Goal: Transaction & Acquisition: Purchase product/service

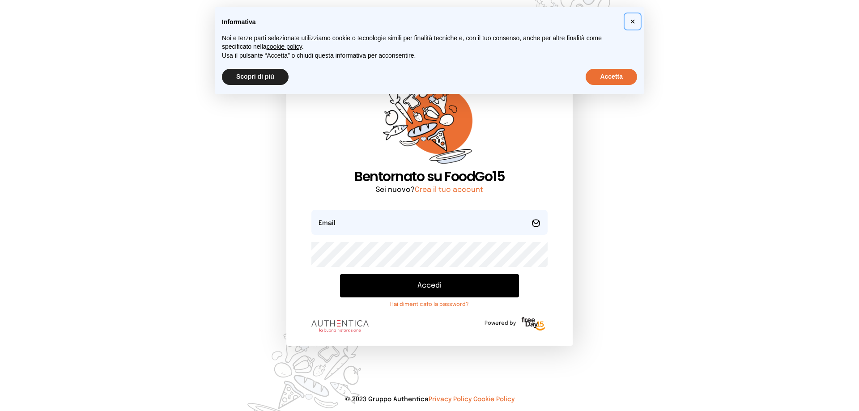
click at [631, 22] on span "×" at bounding box center [632, 22] width 5 height 10
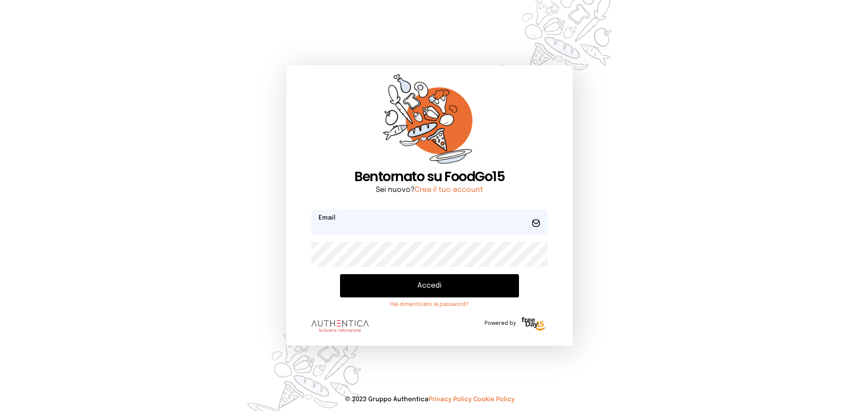
click at [358, 225] on input "email" at bounding box center [429, 222] width 236 height 25
type input "**********"
click at [401, 283] on button "Accedi" at bounding box center [429, 285] width 179 height 23
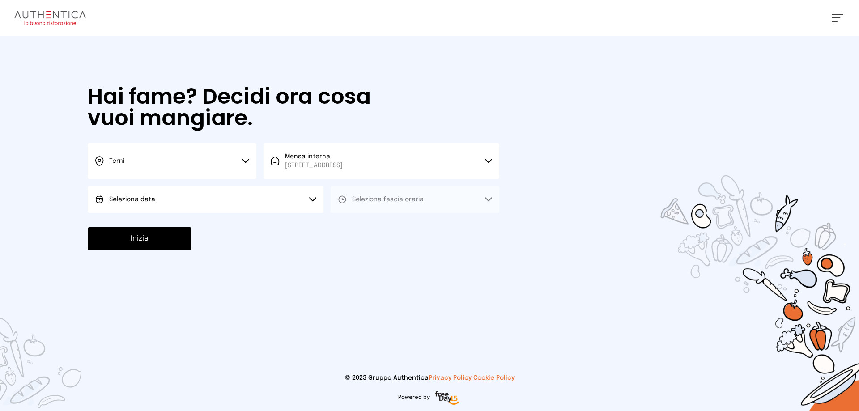
click at [248, 161] on icon at bounding box center [245, 161] width 7 height 4
click at [246, 163] on icon at bounding box center [245, 161] width 7 height 4
click at [307, 198] on button "Seleziona data" at bounding box center [206, 199] width 236 height 27
click at [168, 225] on li "[DATE], [DATE]" at bounding box center [206, 224] width 236 height 23
click at [474, 201] on button "Seleziona fascia oraria" at bounding box center [414, 199] width 169 height 27
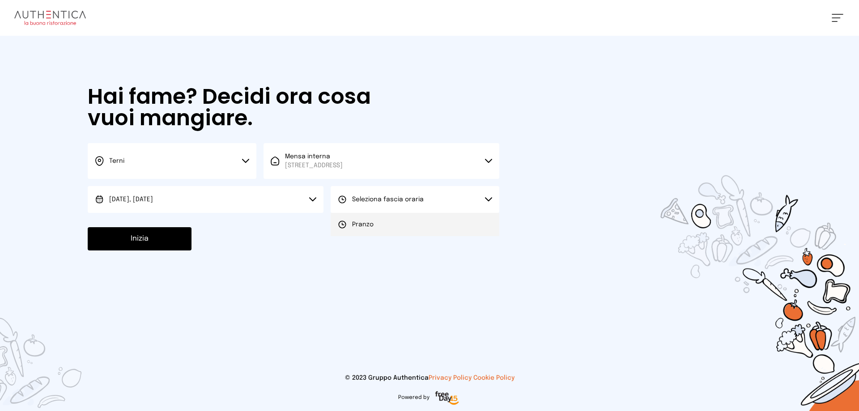
click at [406, 224] on li "Pranzo" at bounding box center [414, 224] width 169 height 23
click at [136, 240] on button "Inizia" at bounding box center [140, 238] width 104 height 23
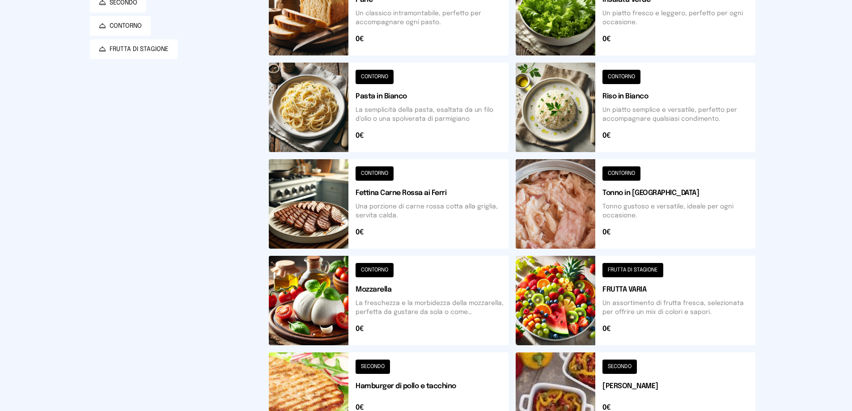
scroll to position [34, 0]
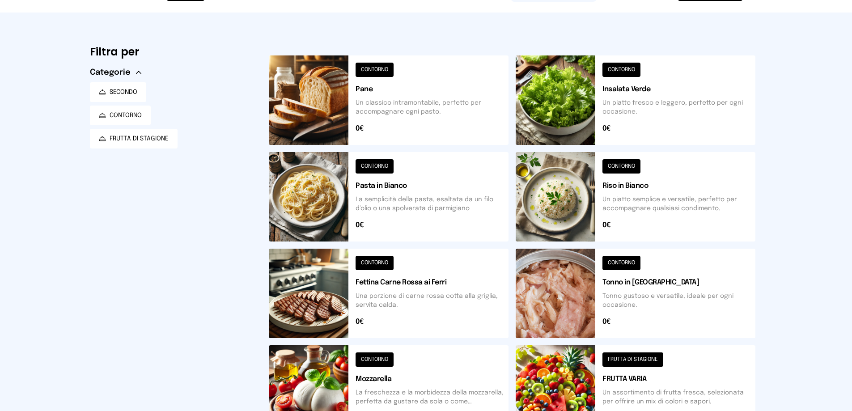
click at [377, 72] on button at bounding box center [389, 99] width 240 height 89
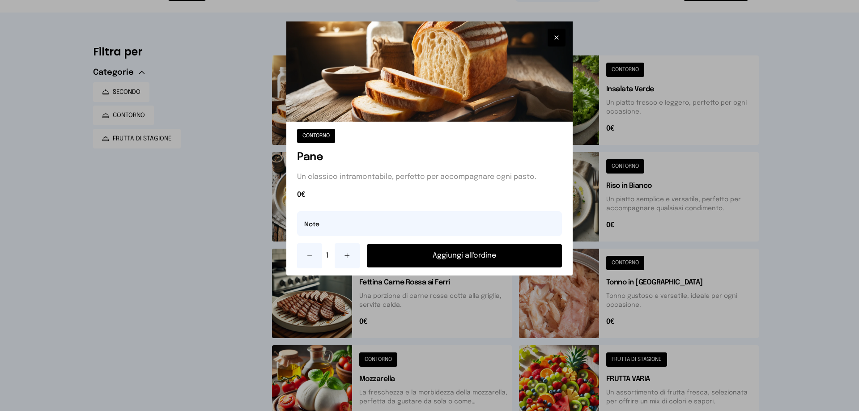
click at [476, 257] on button "Aggiungi all'ordine" at bounding box center [464, 255] width 195 height 23
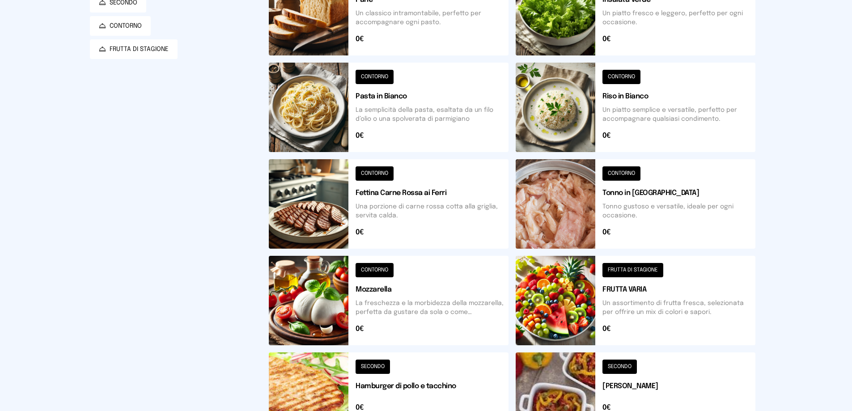
scroll to position [168, 0]
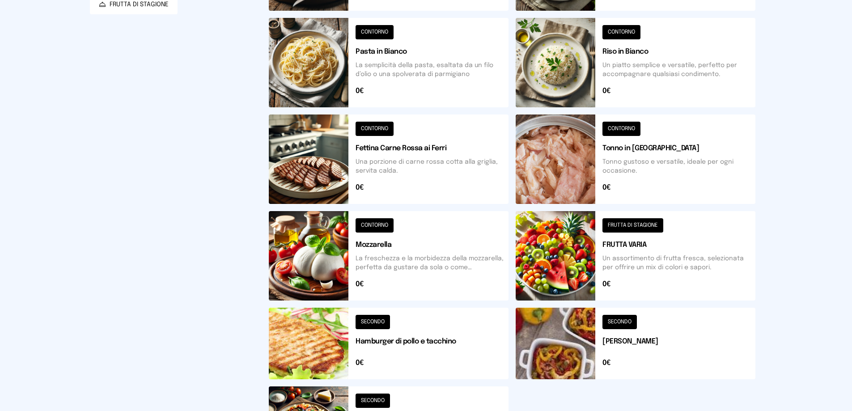
click at [381, 128] on button at bounding box center [389, 158] width 240 height 89
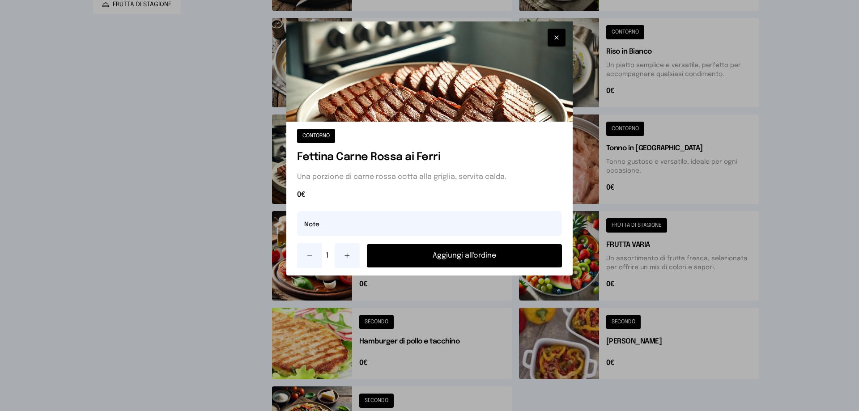
click at [459, 253] on button "Aggiungi all'ordine" at bounding box center [464, 255] width 195 height 23
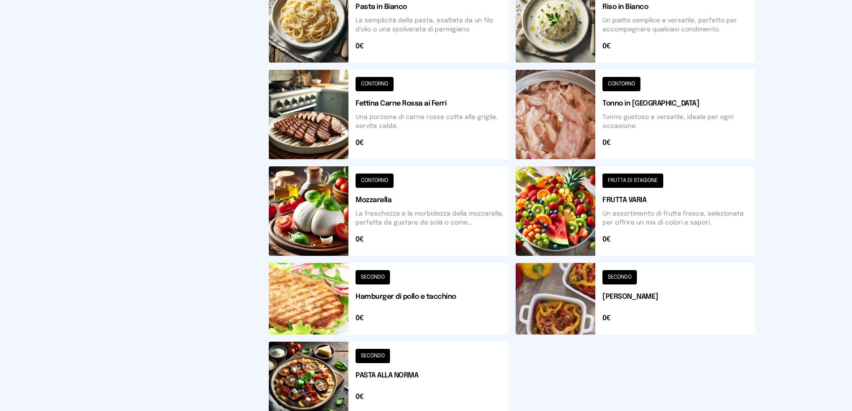
scroll to position [258, 0]
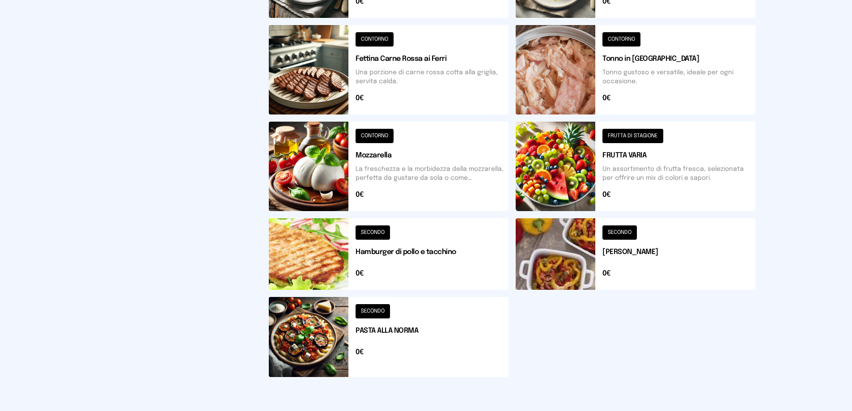
click at [612, 233] on button at bounding box center [636, 254] width 240 height 72
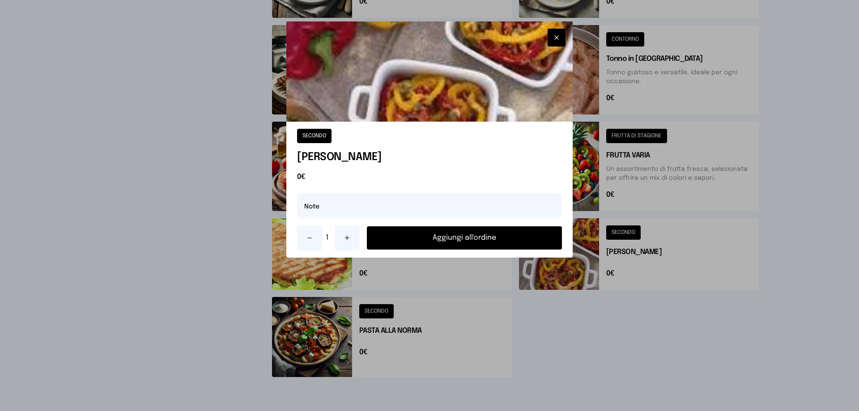
click at [433, 238] on button "Aggiungi all'ordine" at bounding box center [464, 237] width 195 height 23
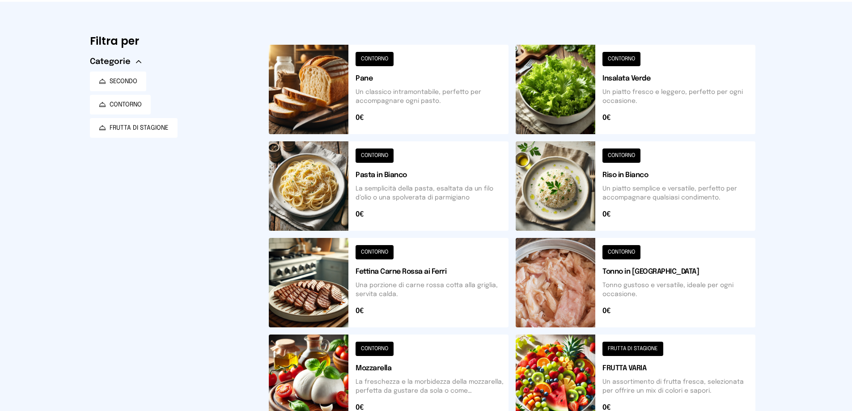
scroll to position [0, 0]
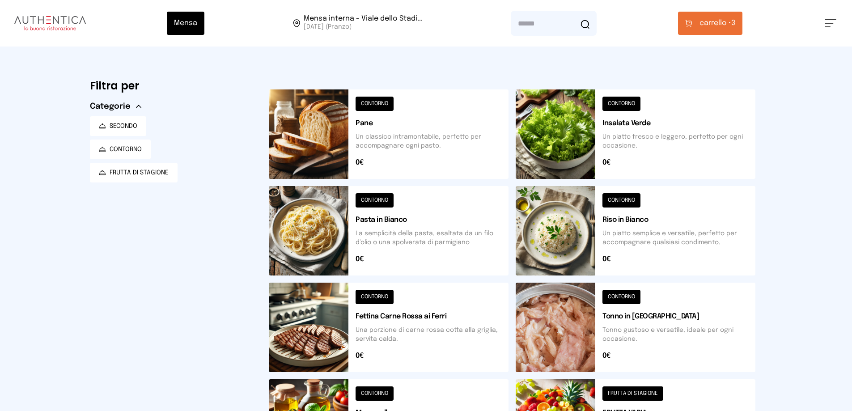
click at [734, 21] on span "carrello • 3" at bounding box center [717, 23] width 36 height 11
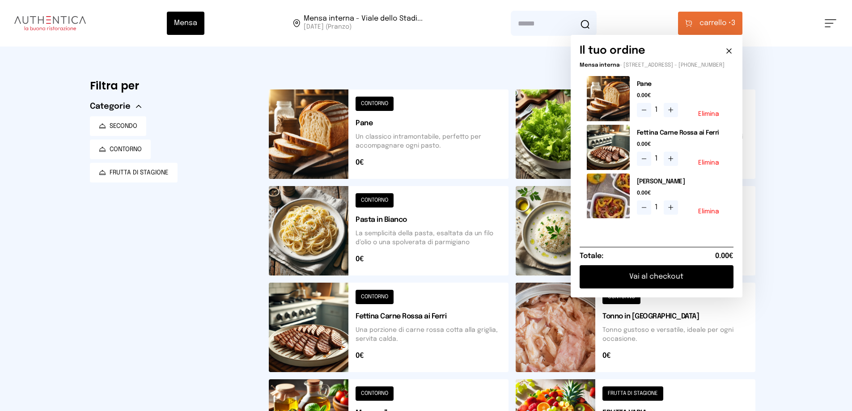
click at [666, 280] on button "Vai al checkout" at bounding box center [657, 276] width 154 height 23
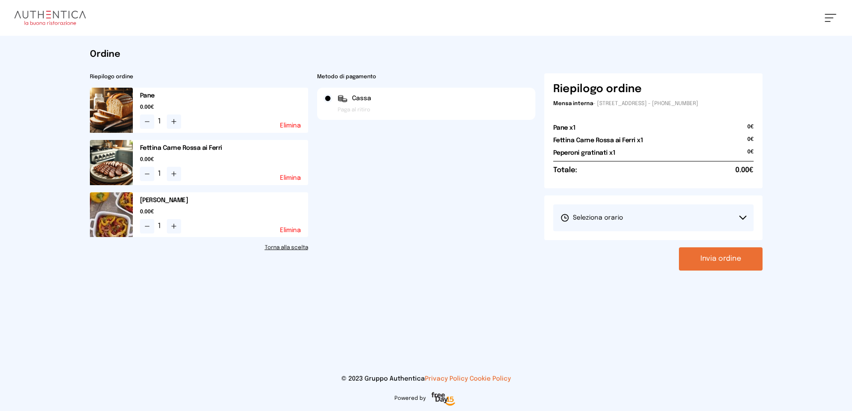
click at [633, 217] on button "Seleziona orario" at bounding box center [653, 217] width 200 height 27
click at [629, 245] on li "1° Turno (13:00 - 15:00)" at bounding box center [653, 242] width 200 height 23
click at [728, 263] on button "Invia ordine" at bounding box center [721, 258] width 84 height 23
